Goal: Check status: Check status

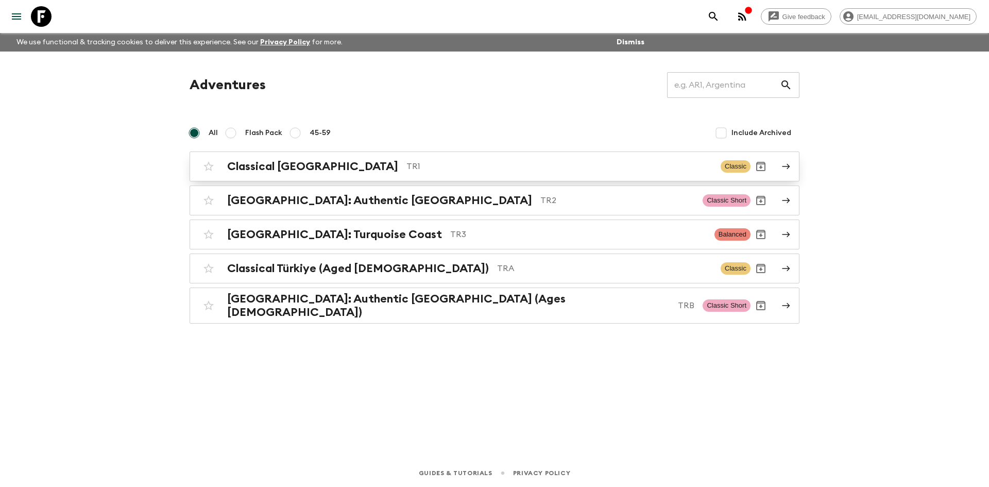
click at [306, 171] on h2 "Classical [GEOGRAPHIC_DATA]" at bounding box center [312, 166] width 171 height 13
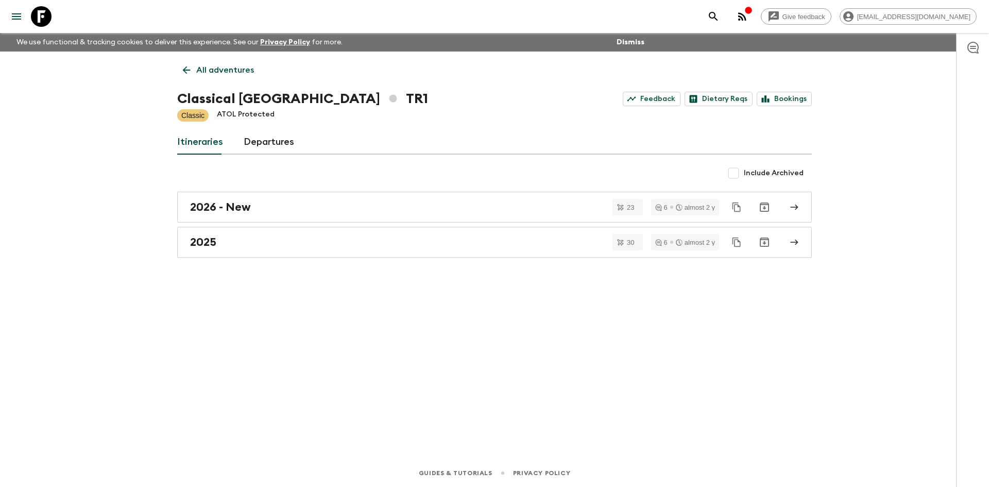
click at [180, 73] on link "All adventures" at bounding box center [218, 70] width 82 height 21
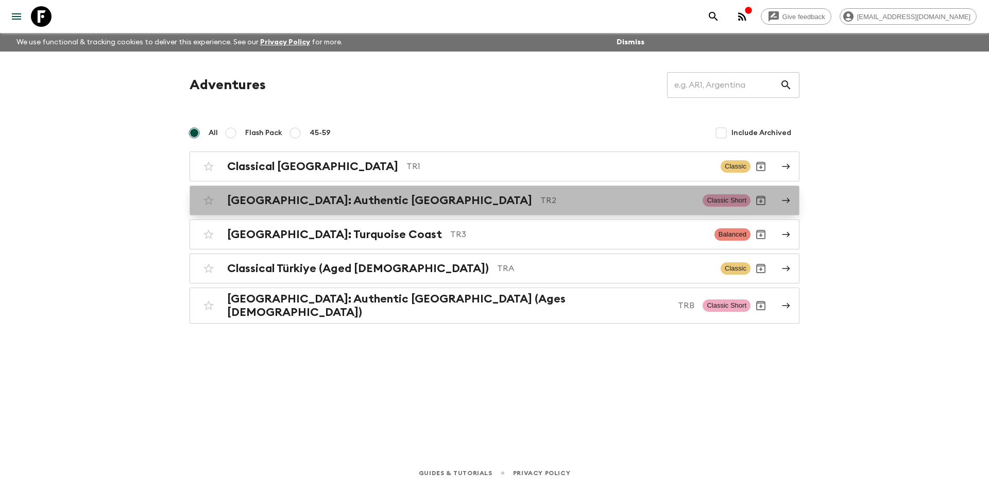
click at [278, 206] on h2 "[GEOGRAPHIC_DATA]: Authentic [GEOGRAPHIC_DATA]" at bounding box center [379, 200] width 305 height 13
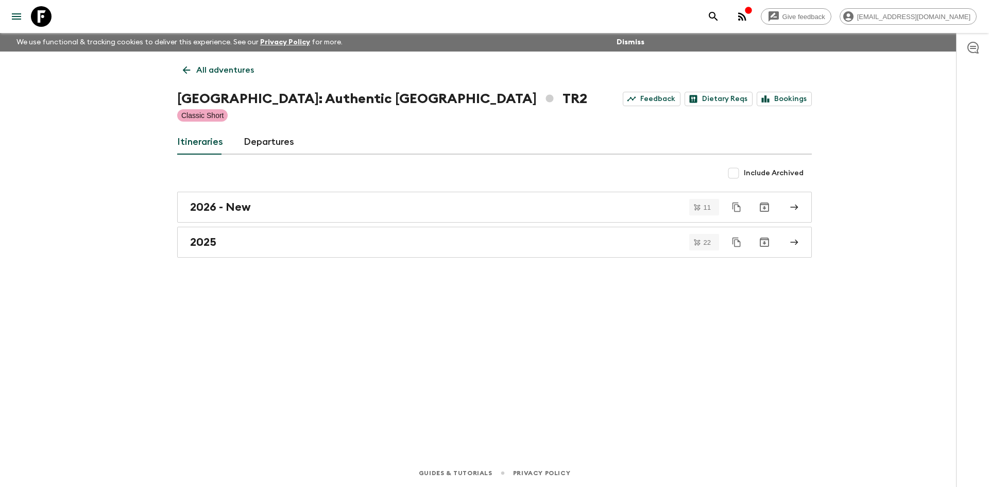
click at [279, 140] on link "Departures" at bounding box center [269, 142] width 51 height 25
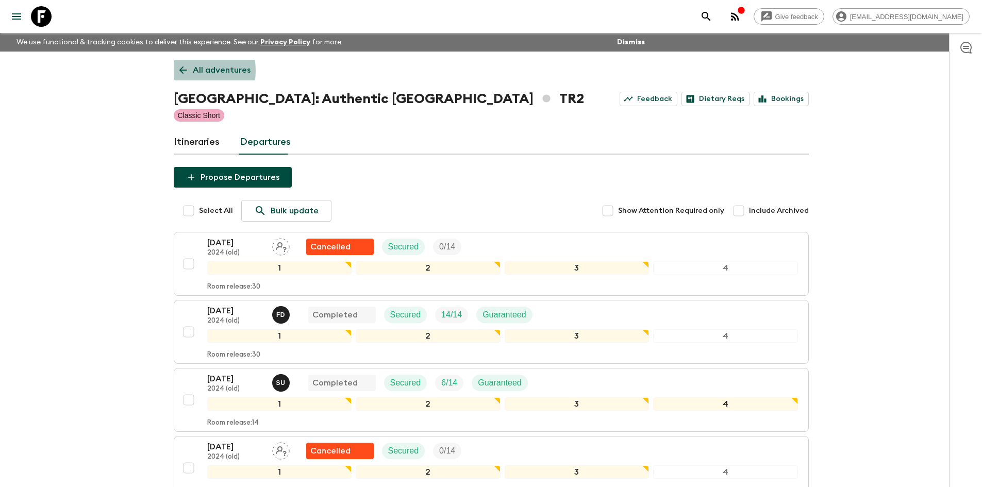
click at [186, 71] on icon at bounding box center [182, 69] width 11 height 11
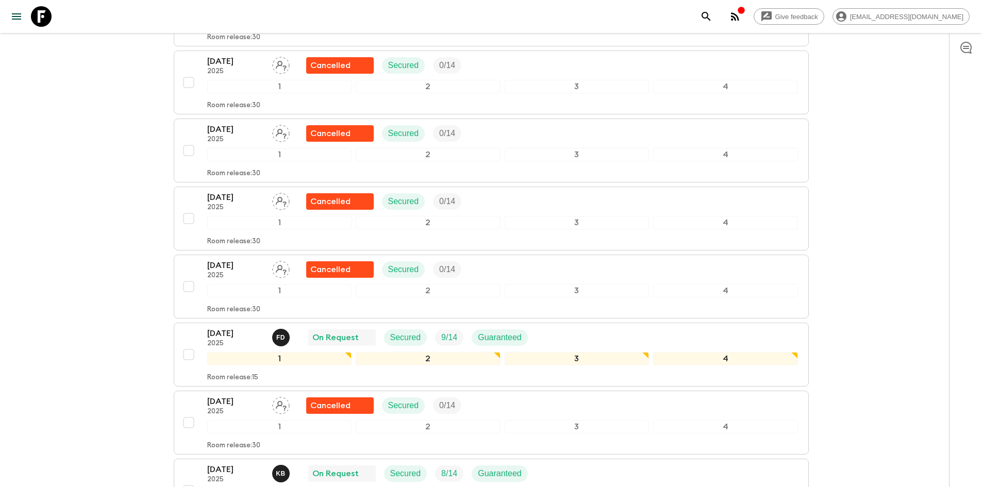
scroll to position [1185, 0]
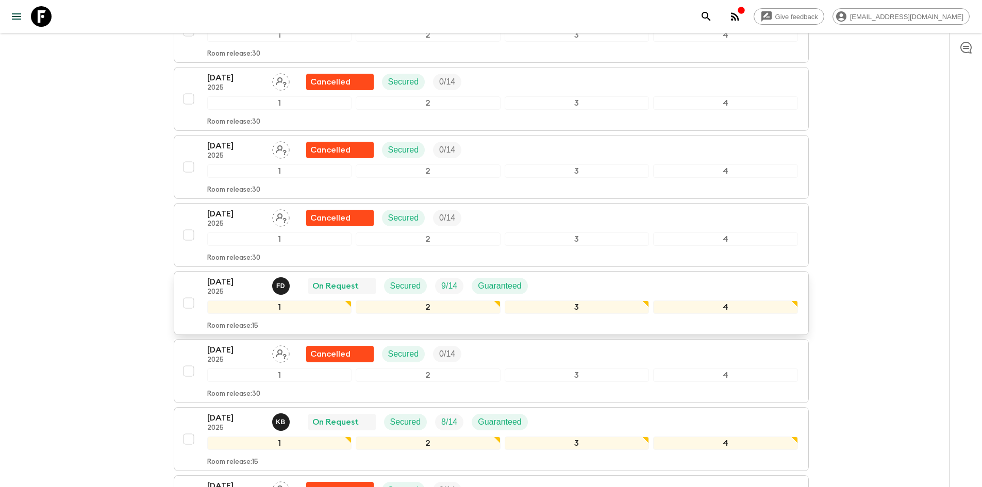
click at [258, 296] on div "[DATE] 2025 F D On Request Secured 9 / 14 Guaranteed 1 2 3 4 Room release: 15" at bounding box center [502, 303] width 591 height 55
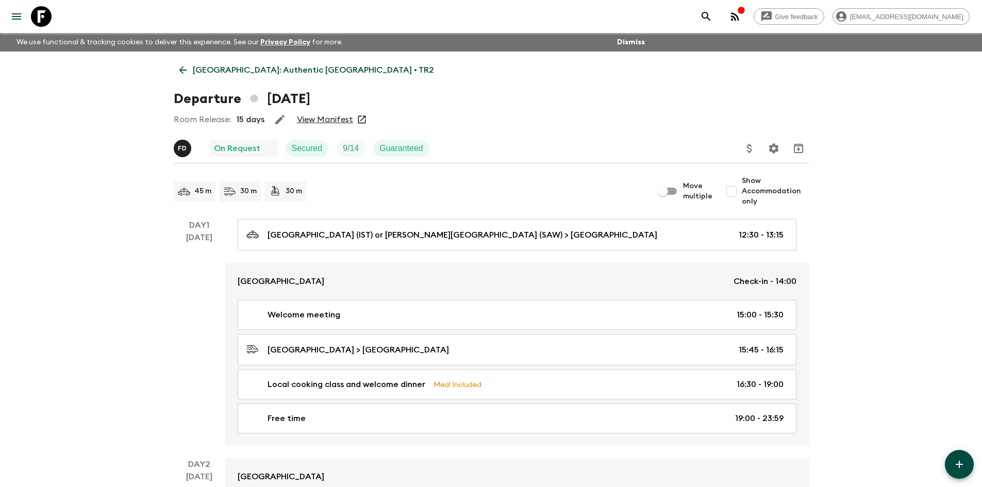
click at [344, 122] on link "View Manifest" at bounding box center [325, 119] width 56 height 10
click at [186, 71] on icon at bounding box center [182, 69] width 11 height 11
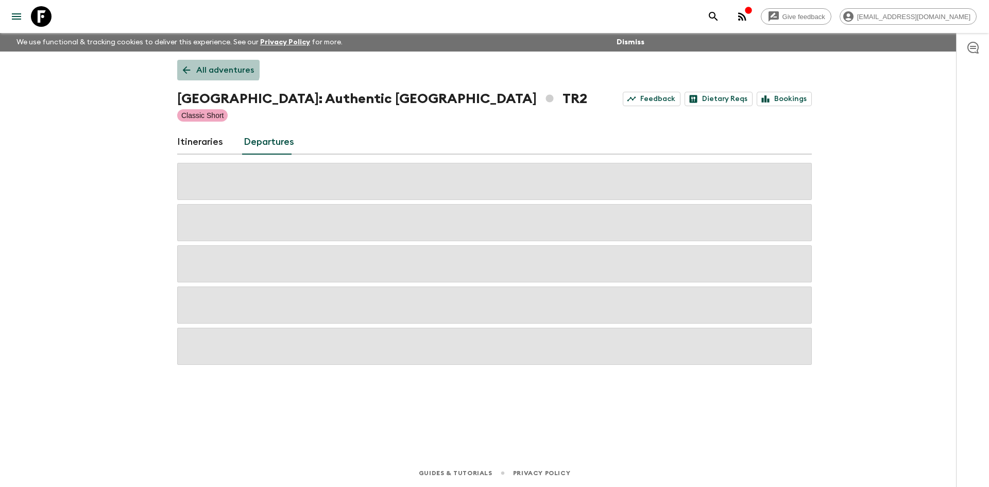
click at [208, 66] on p "All adventures" at bounding box center [225, 70] width 58 height 12
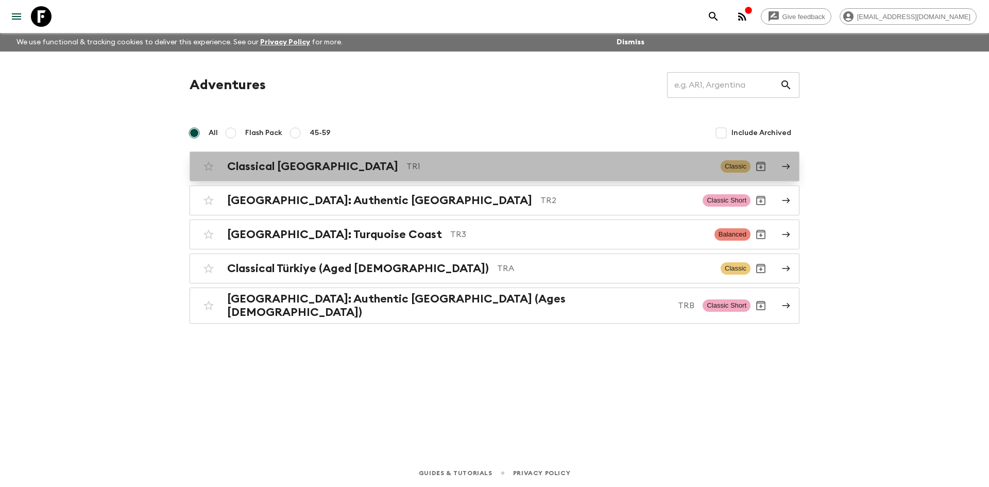
click at [265, 160] on h2 "Classical [GEOGRAPHIC_DATA]" at bounding box center [312, 166] width 171 height 13
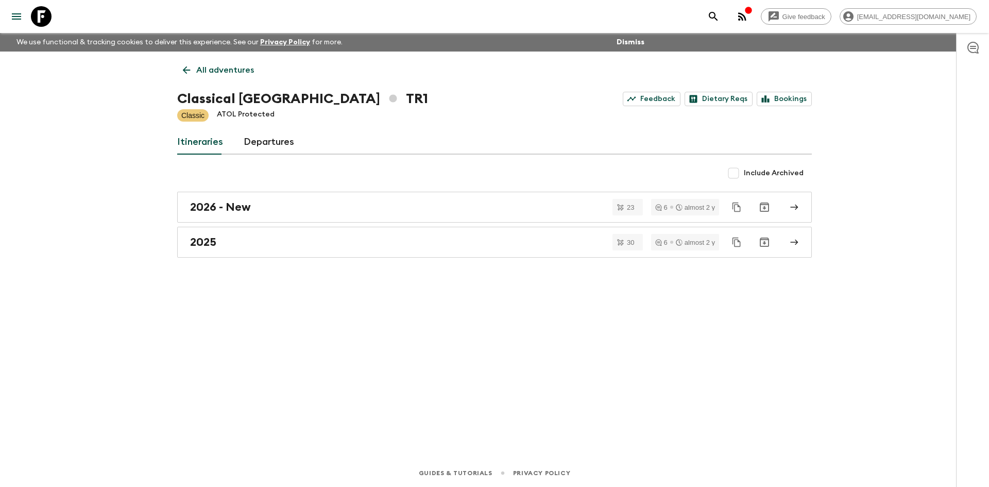
click at [274, 148] on link "Departures" at bounding box center [269, 142] width 51 height 25
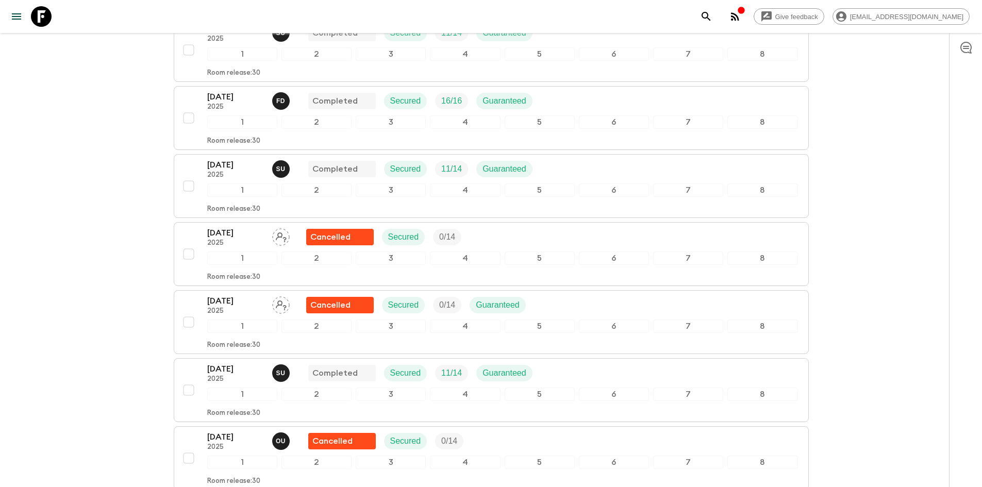
scroll to position [1819, 0]
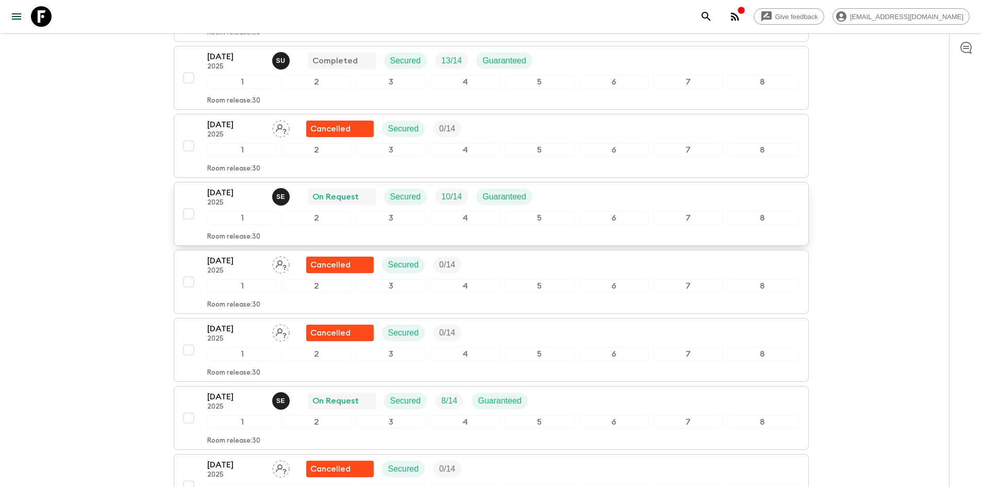
click at [302, 200] on div "[DATE] 2025 S E On Request Secured 10 / 14 Guaranteed" at bounding box center [373, 197] width 333 height 21
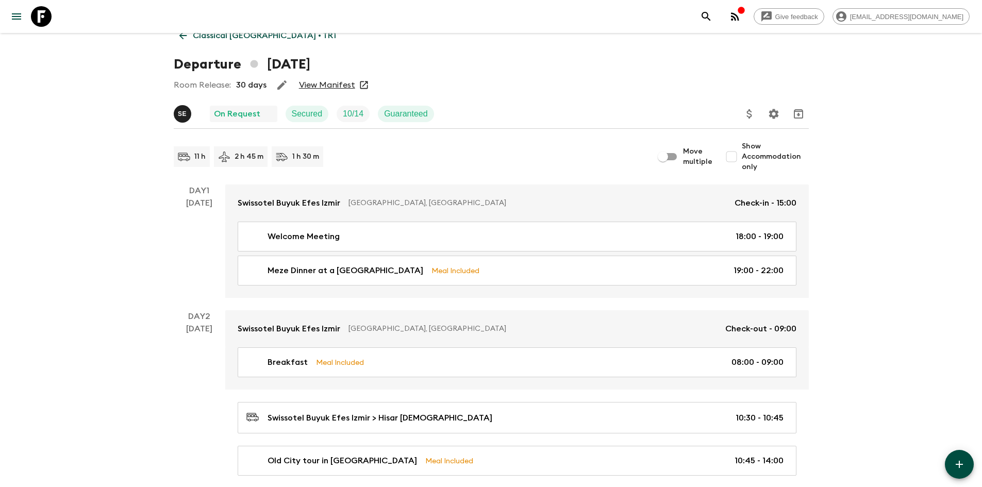
scroll to position [52, 0]
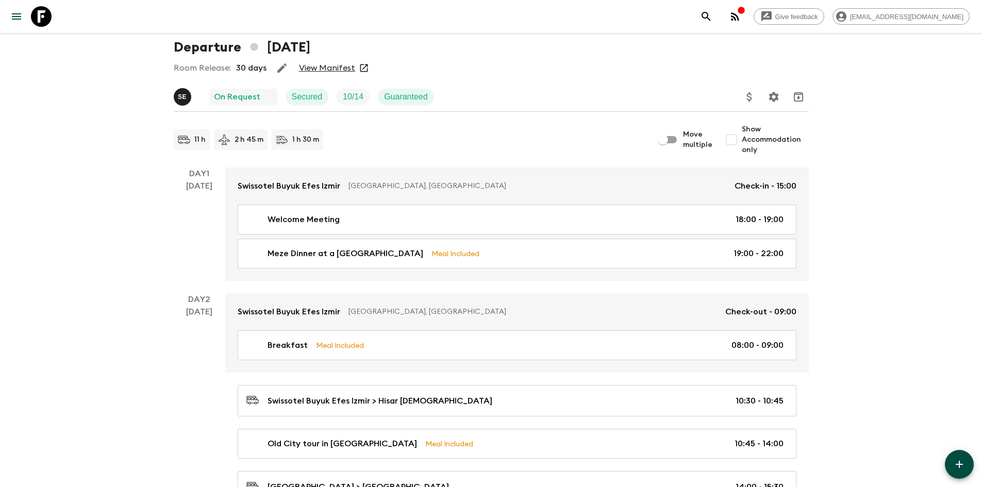
click at [321, 65] on link "View Manifest" at bounding box center [327, 68] width 56 height 10
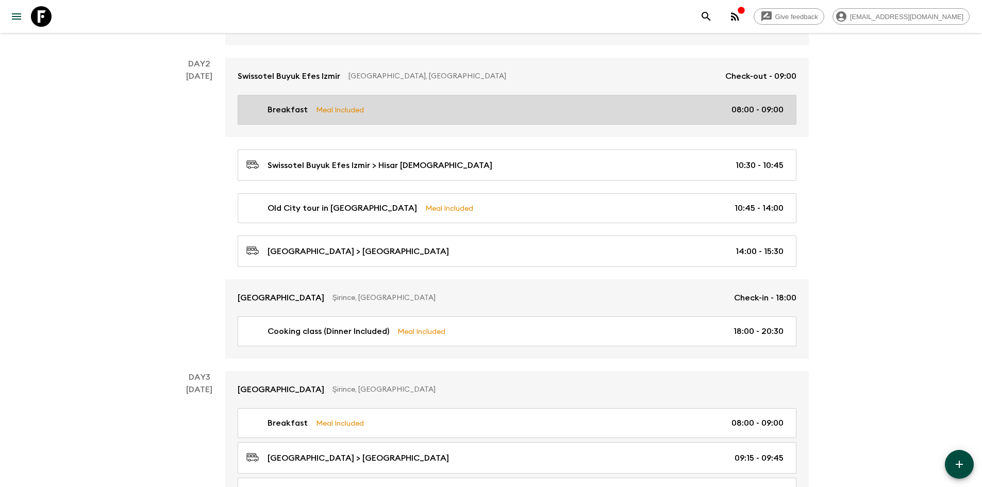
scroll to position [0, 0]
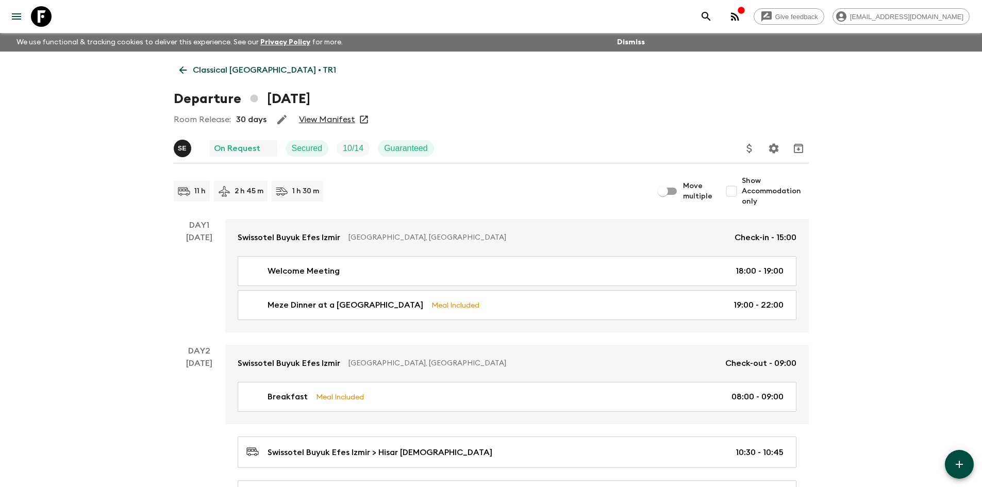
click at [773, 149] on icon "Settings" at bounding box center [773, 148] width 12 height 12
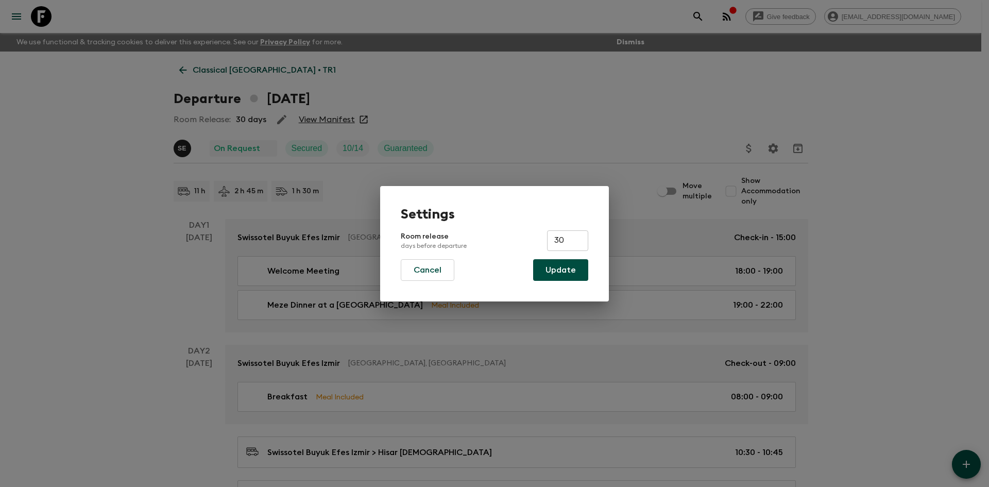
click at [598, 117] on div "Settings Room release days before departure 30 ​ Cancel Update" at bounding box center [494, 243] width 989 height 487
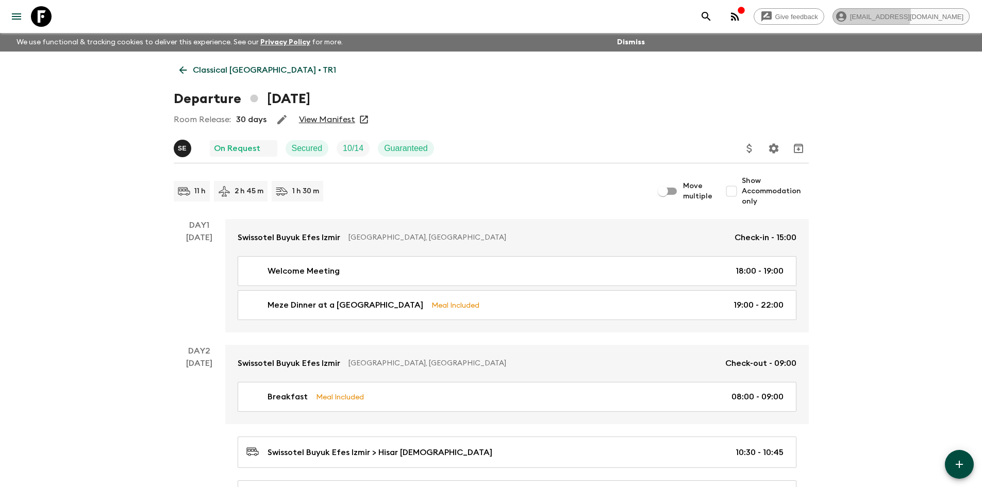
click at [914, 13] on span "[EMAIL_ADDRESS][DOMAIN_NAME]" at bounding box center [906, 17] width 125 height 8
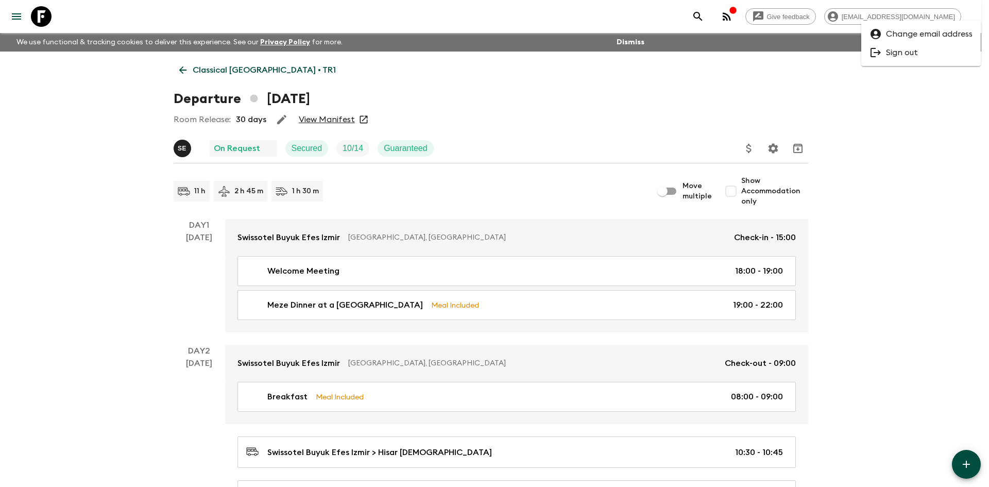
click at [816, 79] on div at bounding box center [494, 243] width 989 height 487
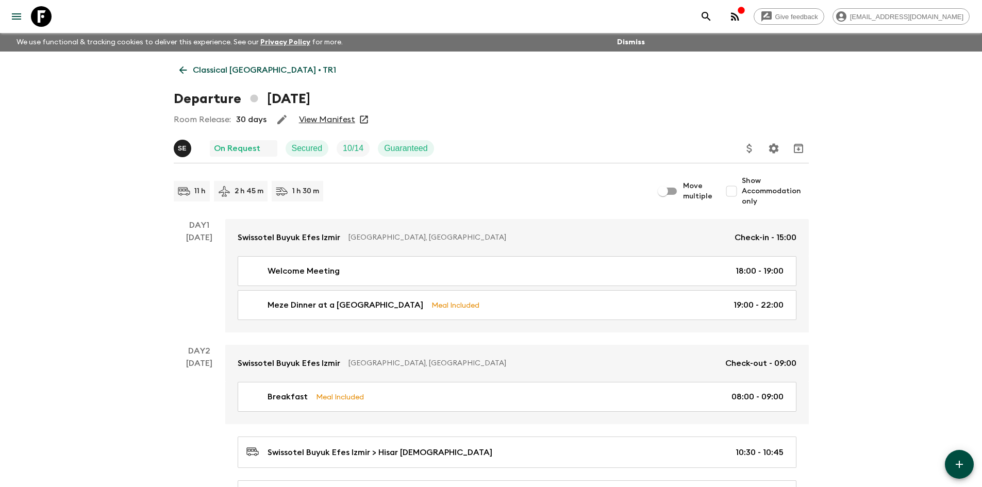
click at [741, 21] on icon "button" at bounding box center [735, 16] width 12 height 12
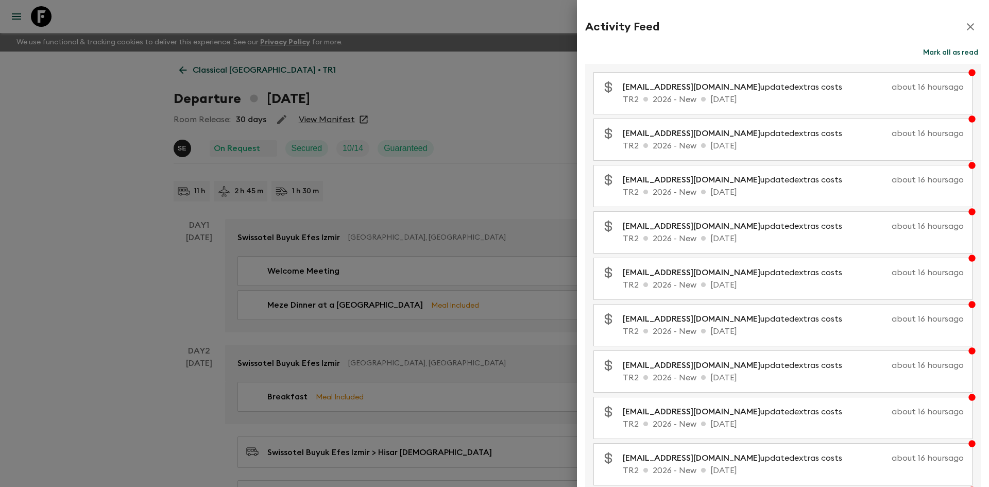
click at [531, 82] on div at bounding box center [494, 243] width 989 height 487
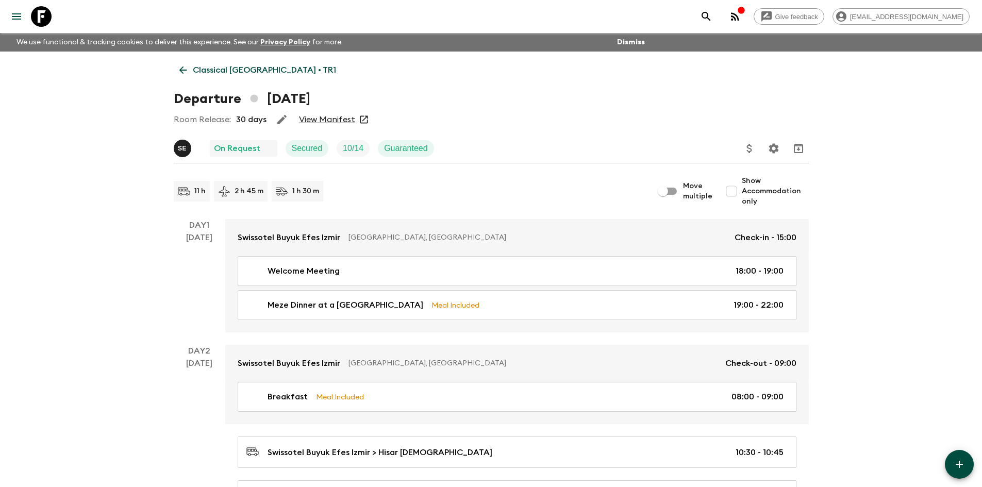
click at [189, 77] on link "Classical [GEOGRAPHIC_DATA] • TR1" at bounding box center [258, 70] width 168 height 21
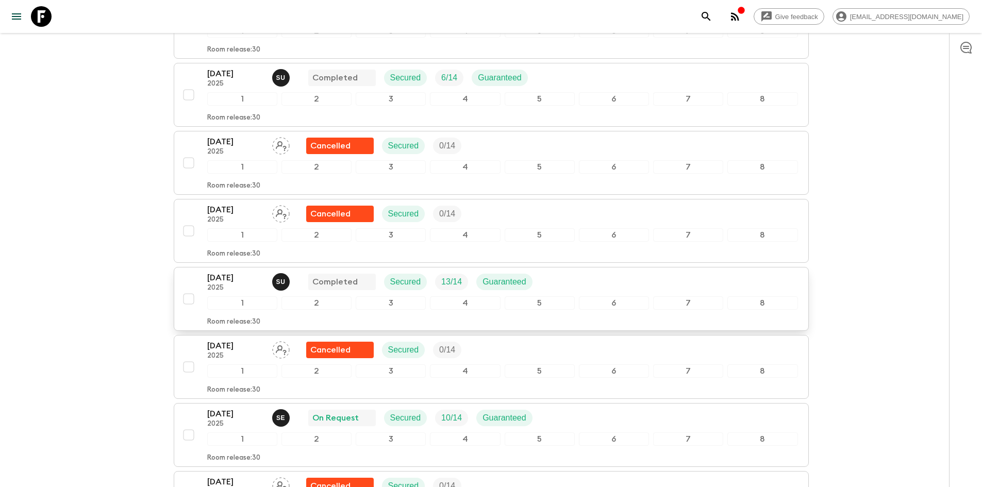
scroll to position [1701, 0]
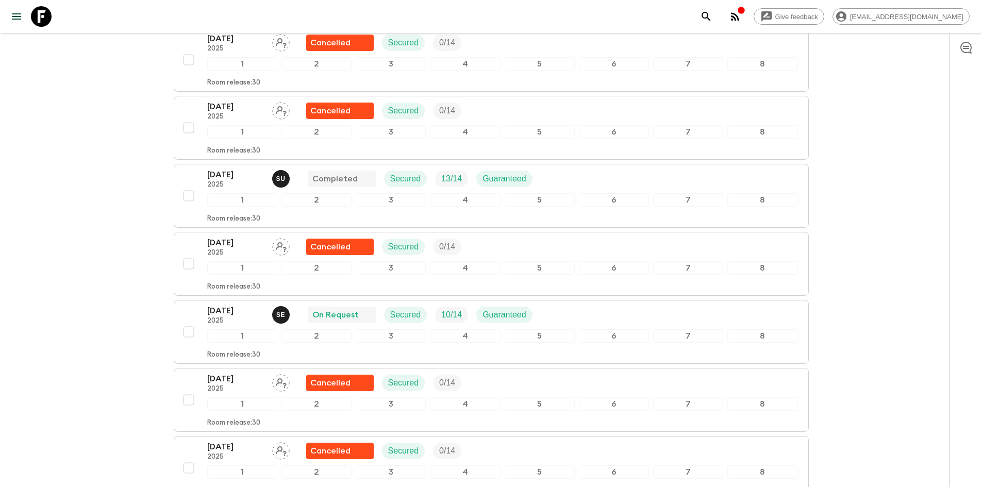
click at [299, 321] on div "[DATE] 2025 S E On Request Secured 10 / 14 Guaranteed" at bounding box center [373, 315] width 333 height 21
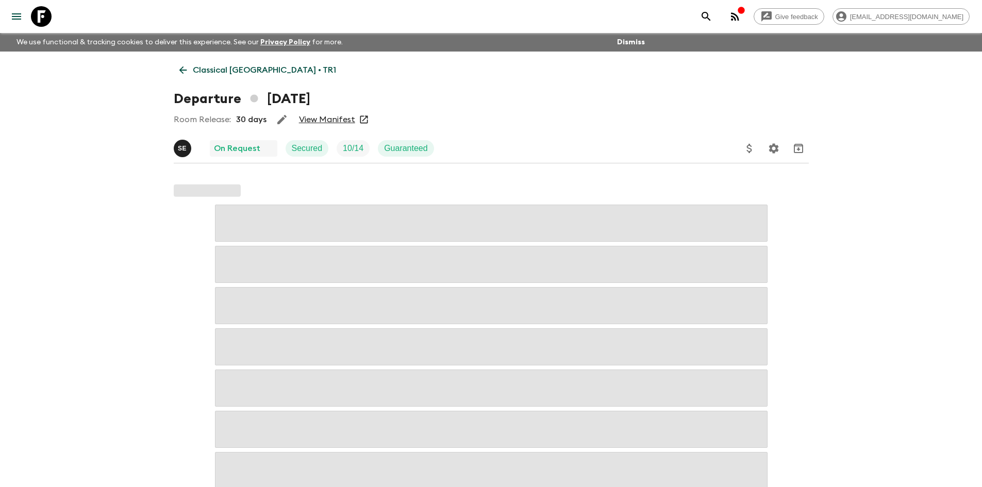
click at [339, 120] on link "View Manifest" at bounding box center [327, 119] width 56 height 10
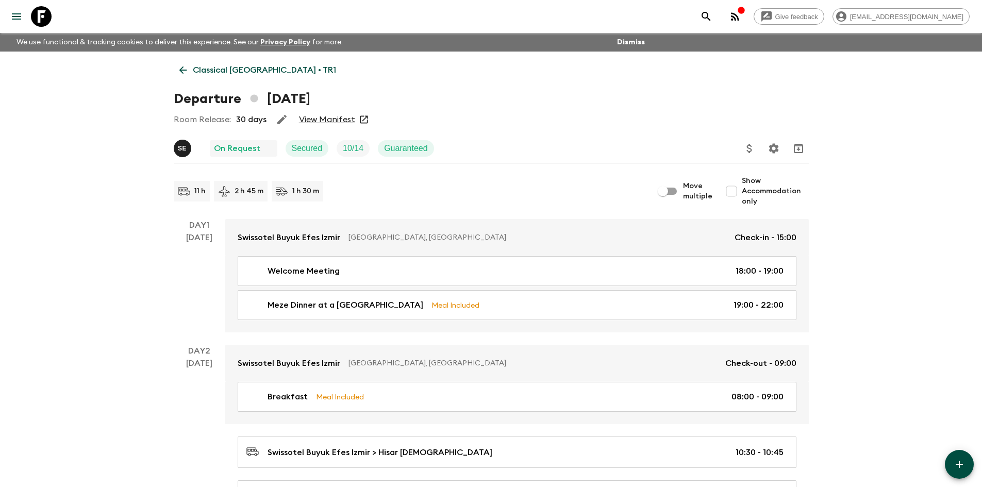
click at [181, 66] on icon at bounding box center [182, 69] width 11 height 11
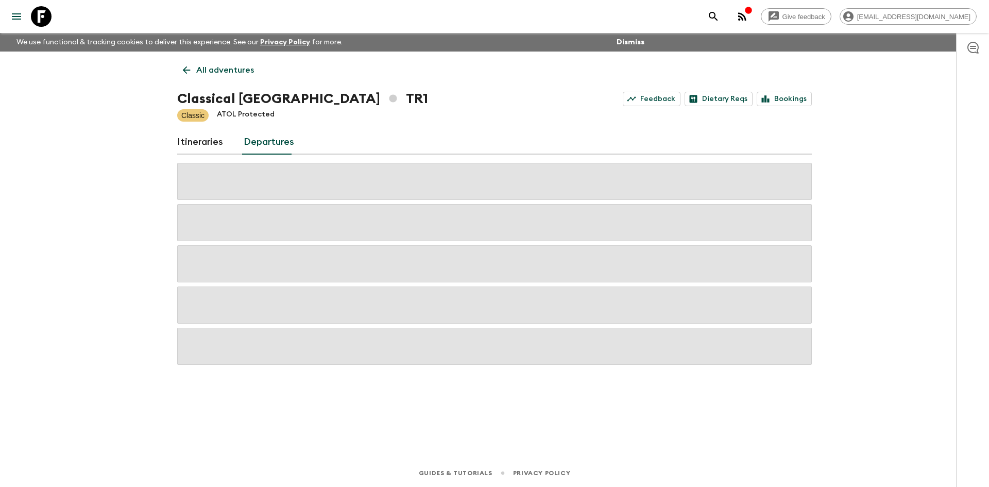
click at [200, 71] on p "All adventures" at bounding box center [225, 70] width 58 height 12
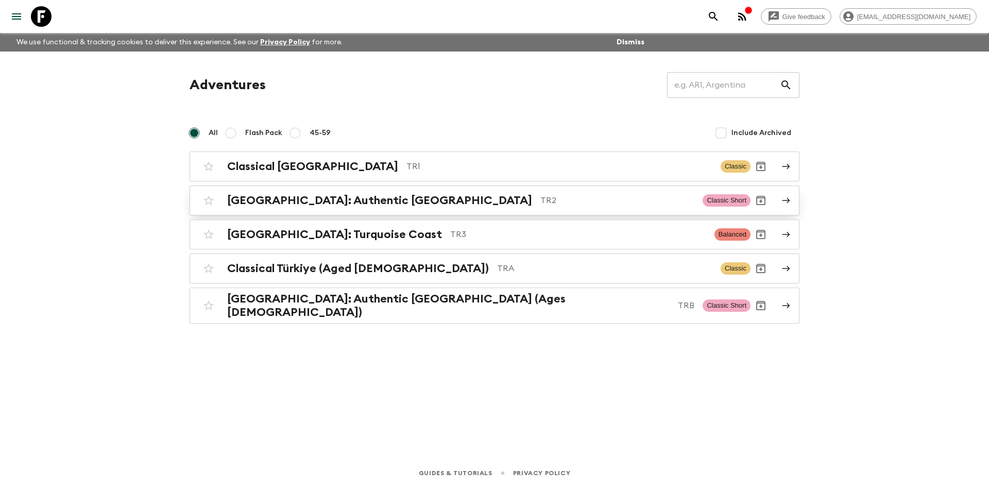
click at [255, 197] on h2 "[GEOGRAPHIC_DATA]: Authentic [GEOGRAPHIC_DATA]" at bounding box center [379, 200] width 305 height 13
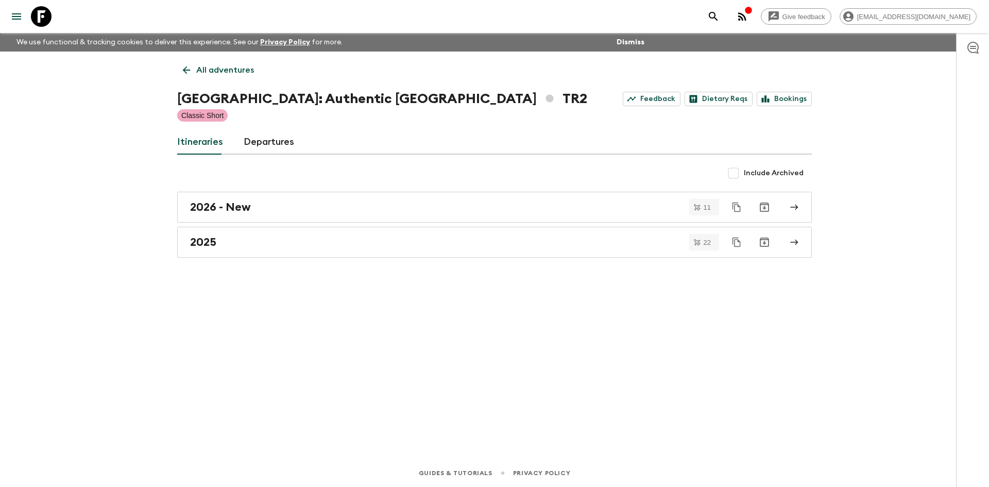
click at [279, 139] on link "Departures" at bounding box center [269, 142] width 51 height 25
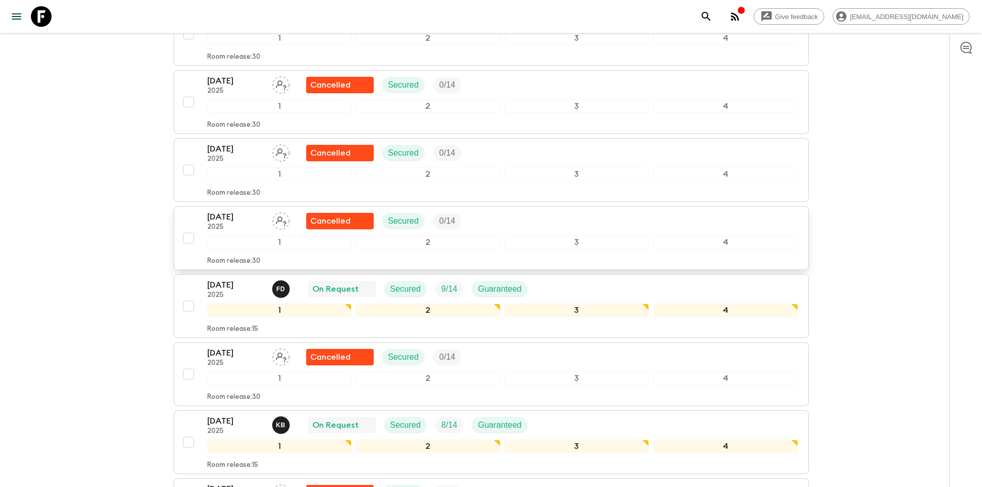
scroll to position [1185, 0]
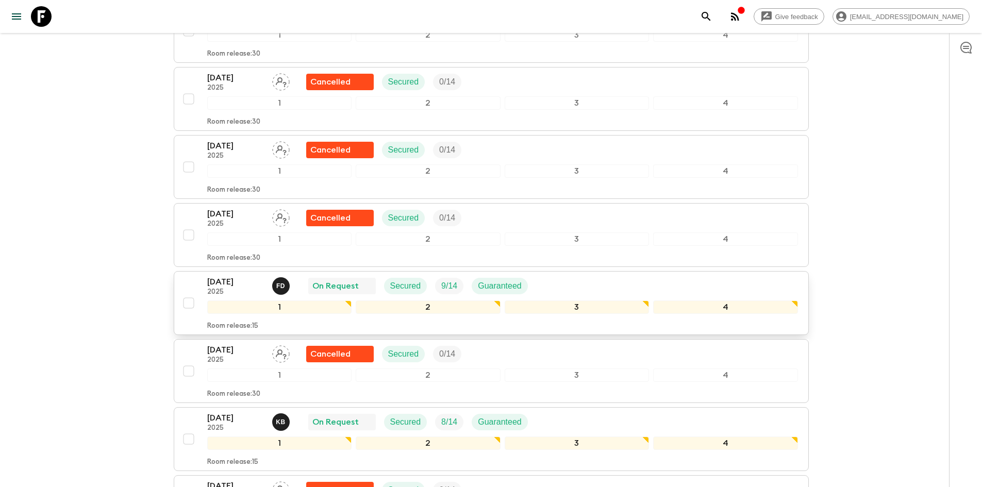
click at [259, 288] on p "[DATE]" at bounding box center [235, 282] width 57 height 12
